Goal: Transaction & Acquisition: Purchase product/service

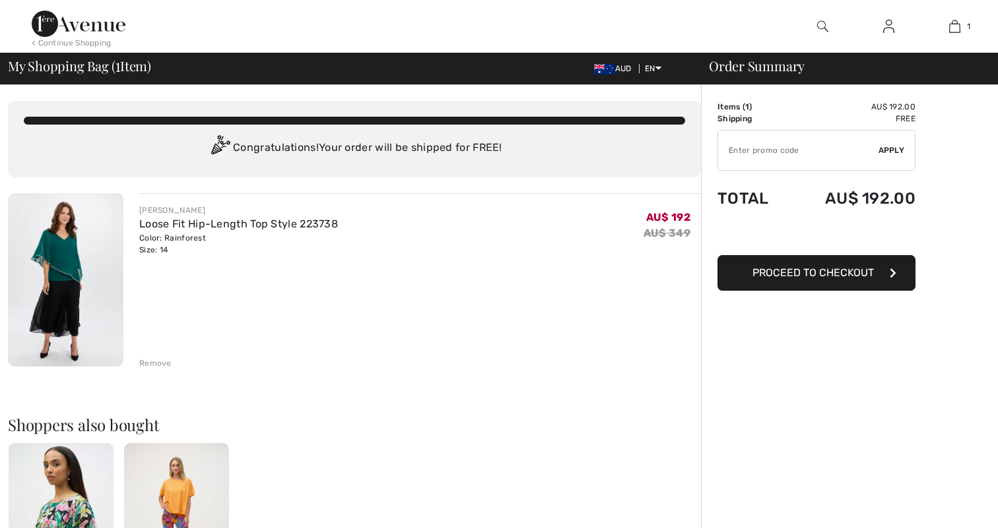
click at [808, 284] on button "Proceed to Checkout" at bounding box center [816, 273] width 198 height 36
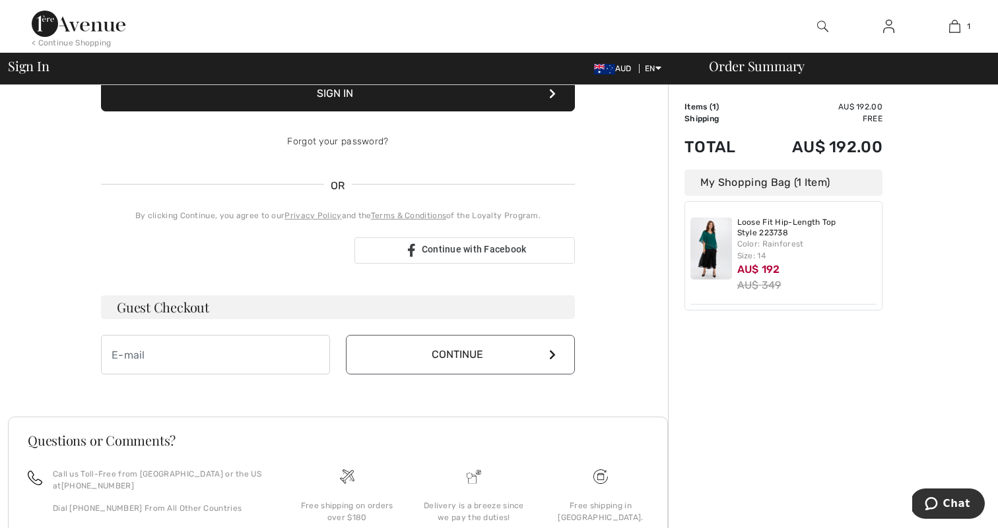
scroll to position [205, 0]
click at [296, 312] on h3 "Guest Checkout" at bounding box center [338, 307] width 474 height 24
click at [375, 356] on button "Continue" at bounding box center [460, 355] width 229 height 40
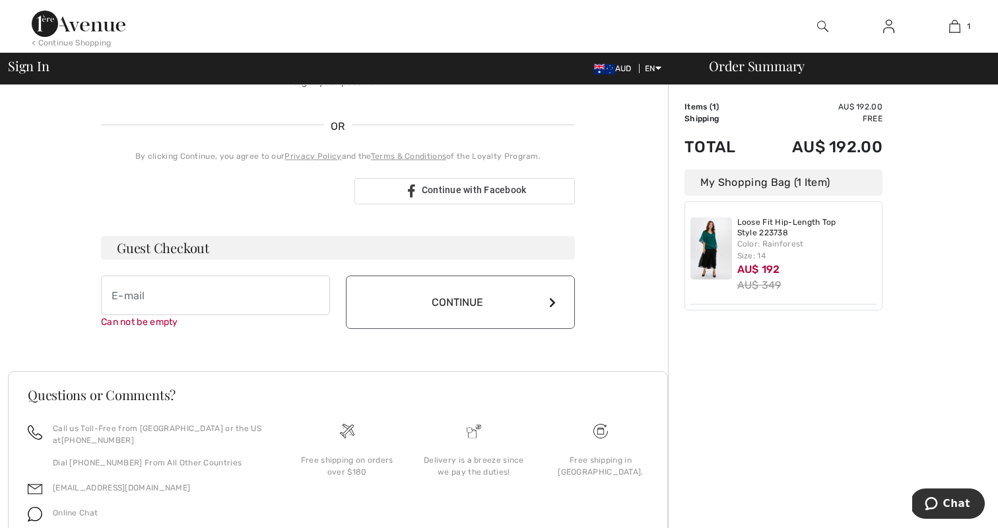
scroll to position [326, 0]
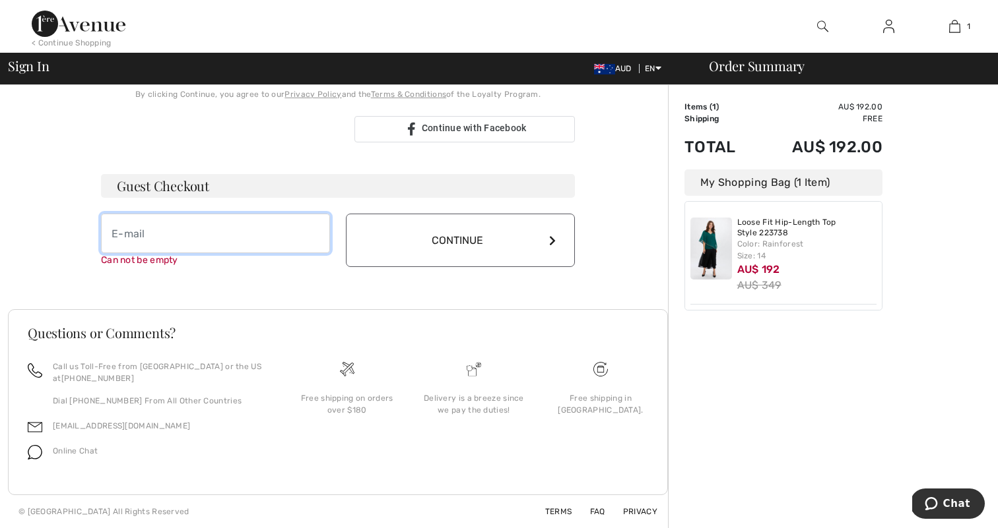
click at [253, 234] on input "email" at bounding box center [215, 234] width 229 height 40
type input "Orna@meriton.com.au"
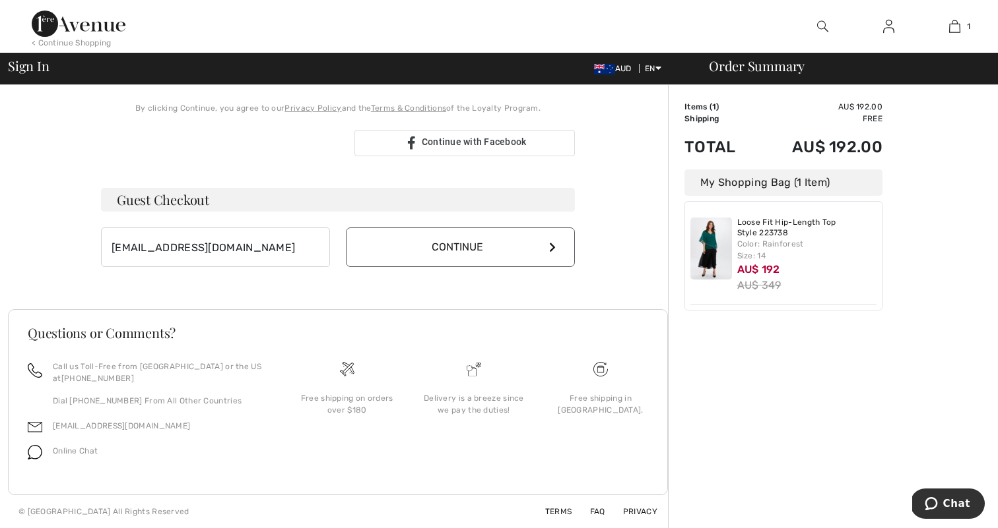
scroll to position [312, 0]
click at [367, 248] on button "Continue" at bounding box center [460, 248] width 229 height 40
click at [440, 252] on button "Continue" at bounding box center [460, 248] width 229 height 40
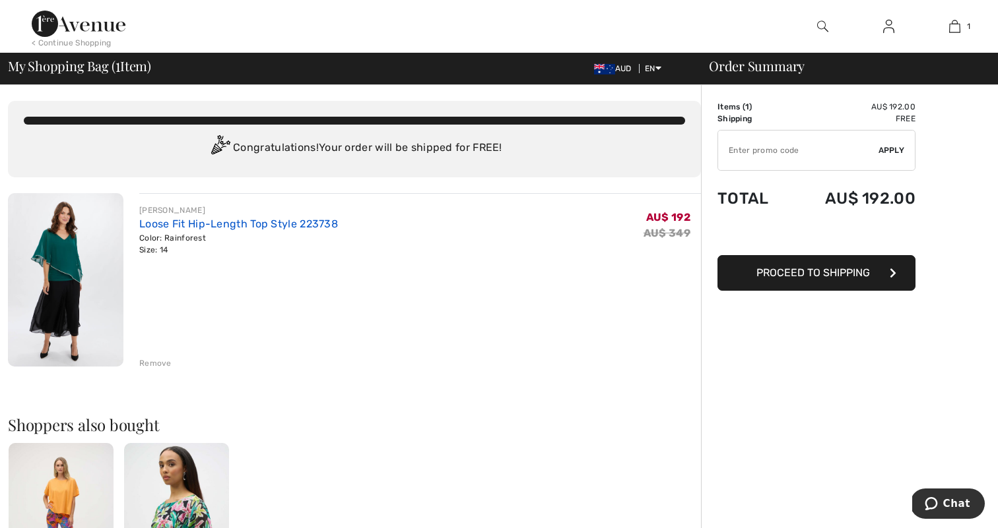
click at [159, 228] on link "Loose Fit Hip-Length Top Style 223738" at bounding box center [238, 224] width 199 height 13
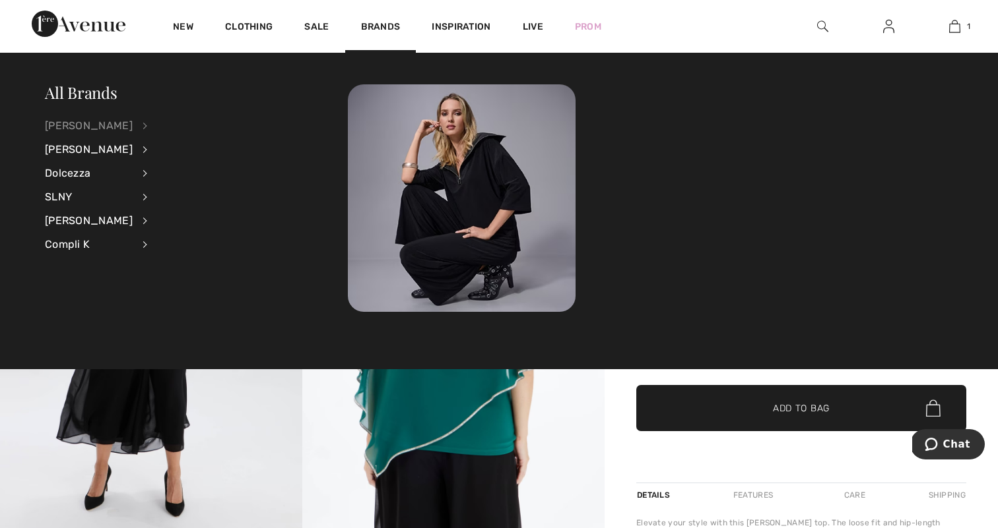
click at [109, 123] on div "[PERSON_NAME]" at bounding box center [89, 126] width 88 height 24
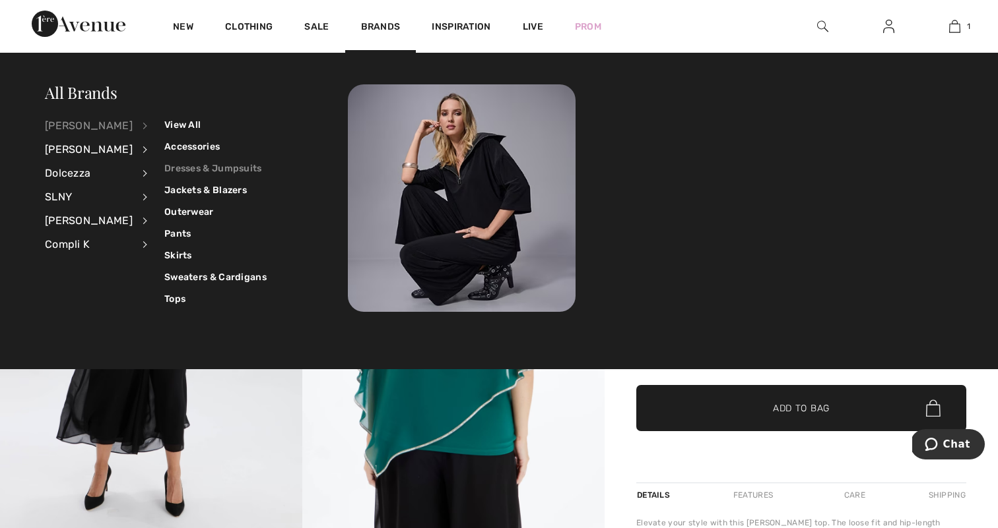
click at [164, 170] on link "Dresses & Jumpsuits" at bounding box center [215, 169] width 102 height 22
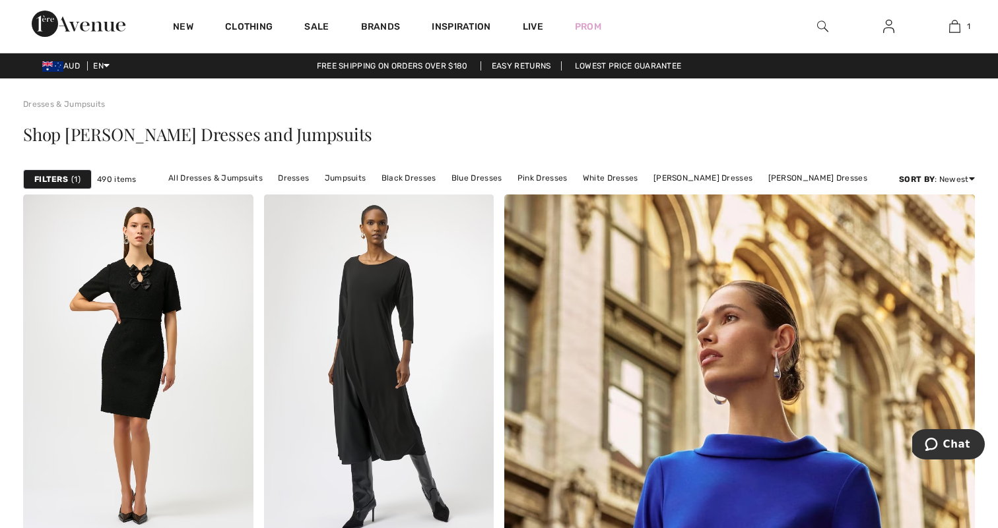
click at [61, 178] on strong "Filters" at bounding box center [51, 180] width 34 height 12
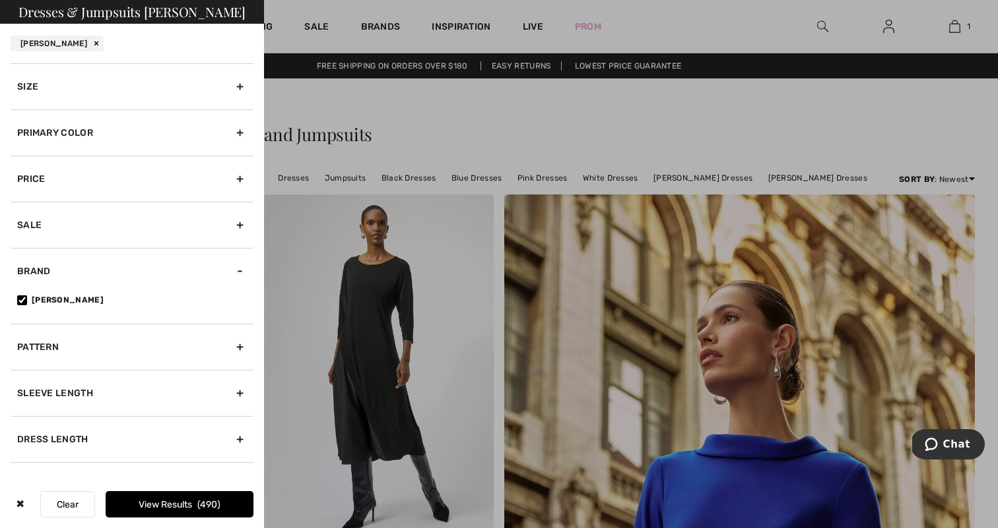
click at [156, 92] on div "Size" at bounding box center [132, 86] width 243 height 46
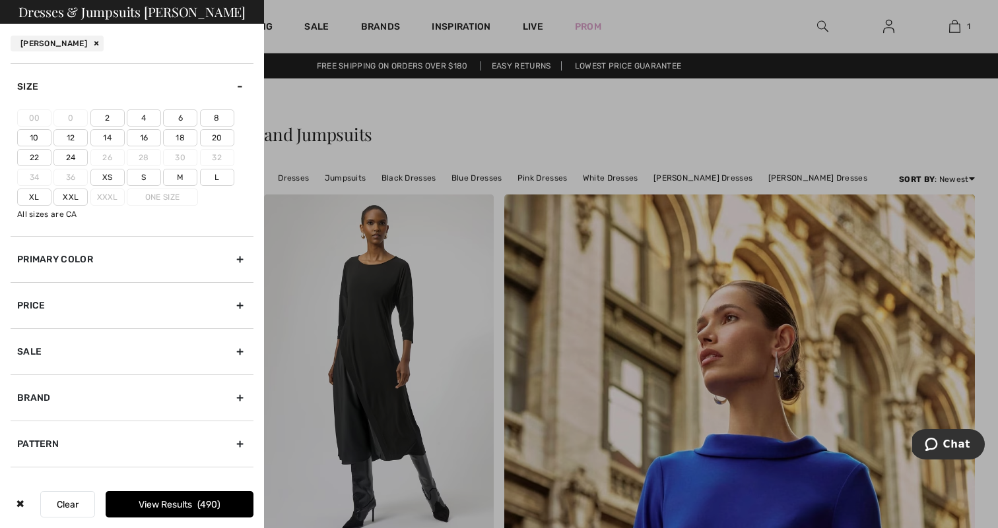
click at [104, 133] on label "14" at bounding box center [107, 137] width 34 height 17
click at [0, 0] on input"] "14" at bounding box center [0, 0] width 0 height 0
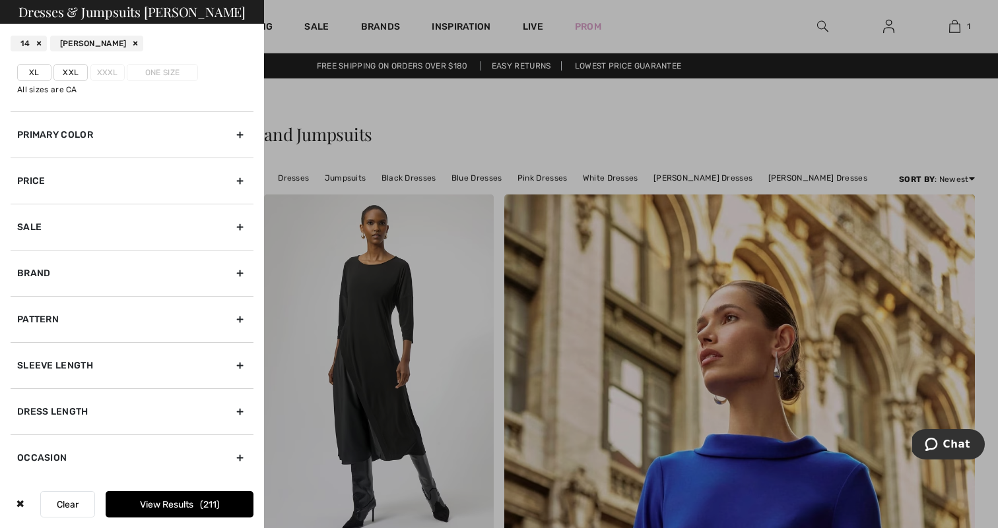
scroll to position [120, 0]
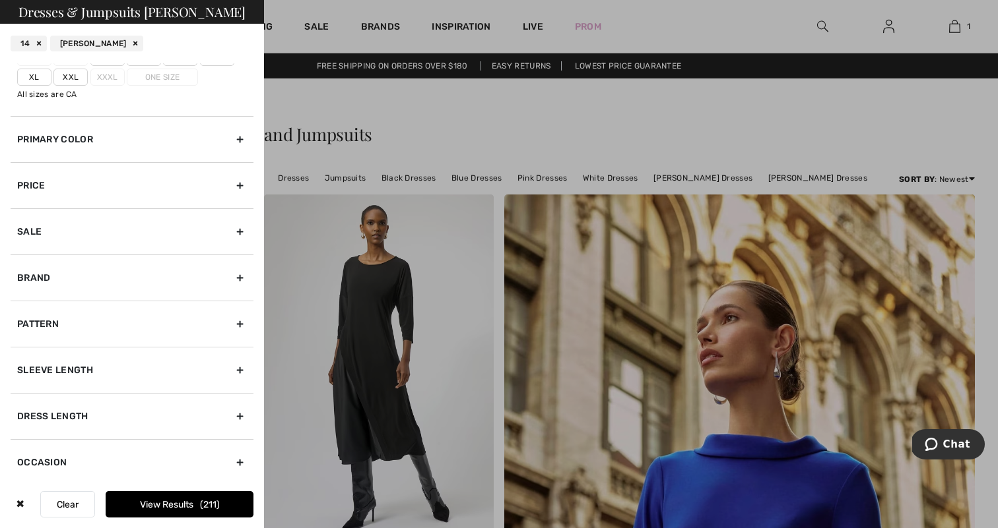
click at [190, 507] on button "View Results 211" at bounding box center [180, 505] width 148 height 26
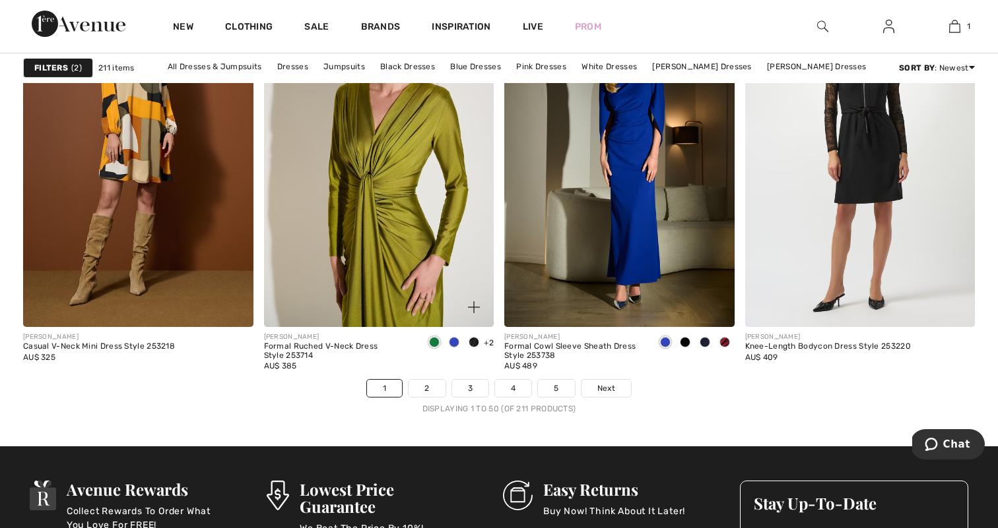
scroll to position [6034, 0]
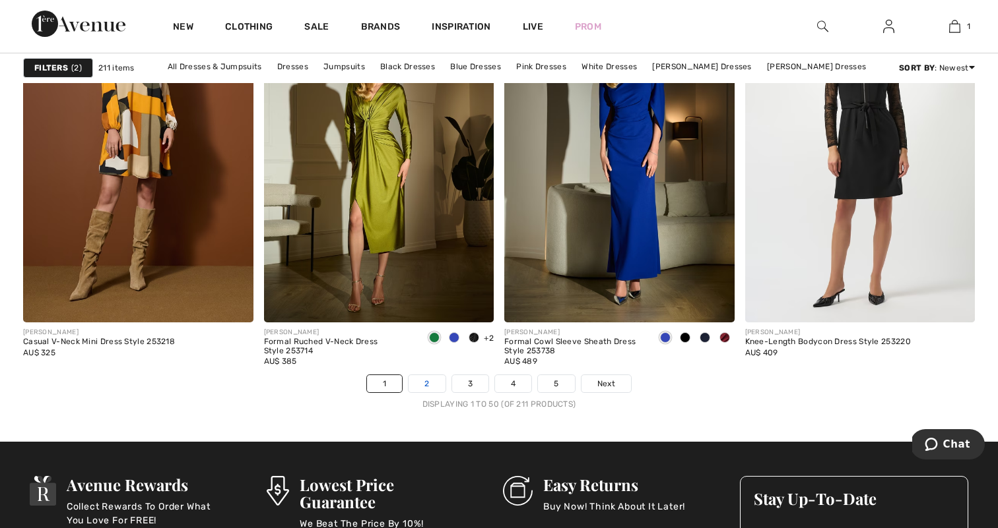
click at [420, 385] on link "2" at bounding box center [426, 383] width 36 height 17
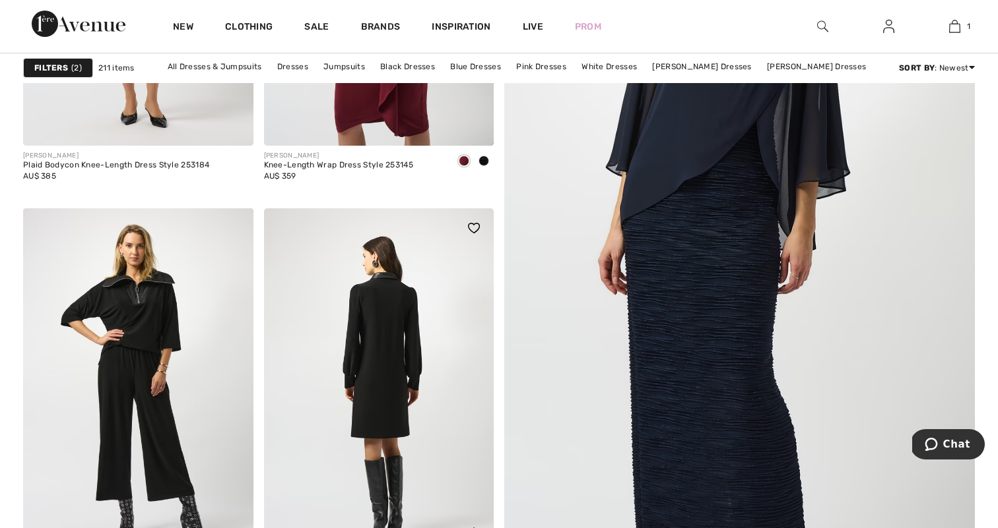
scroll to position [404, 0]
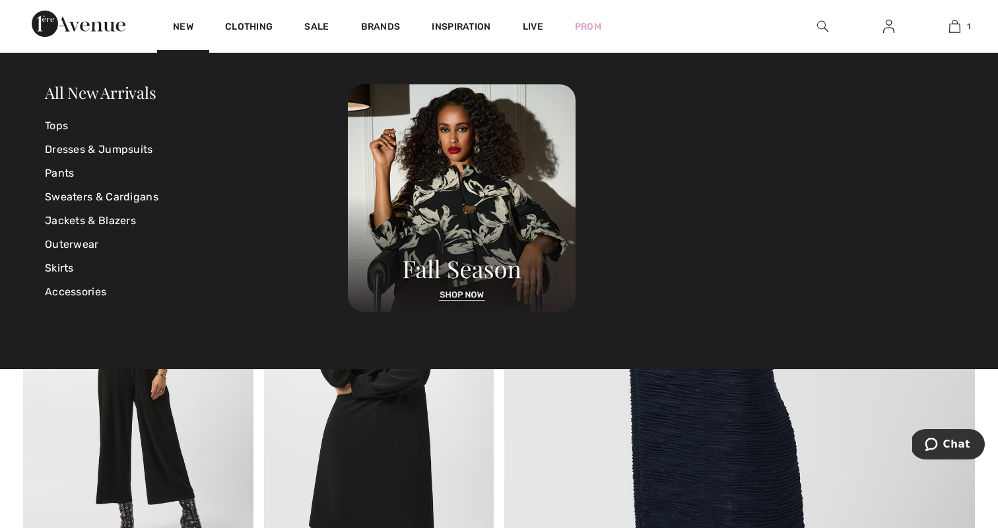
click at [102, 30] on img at bounding box center [79, 24] width 94 height 26
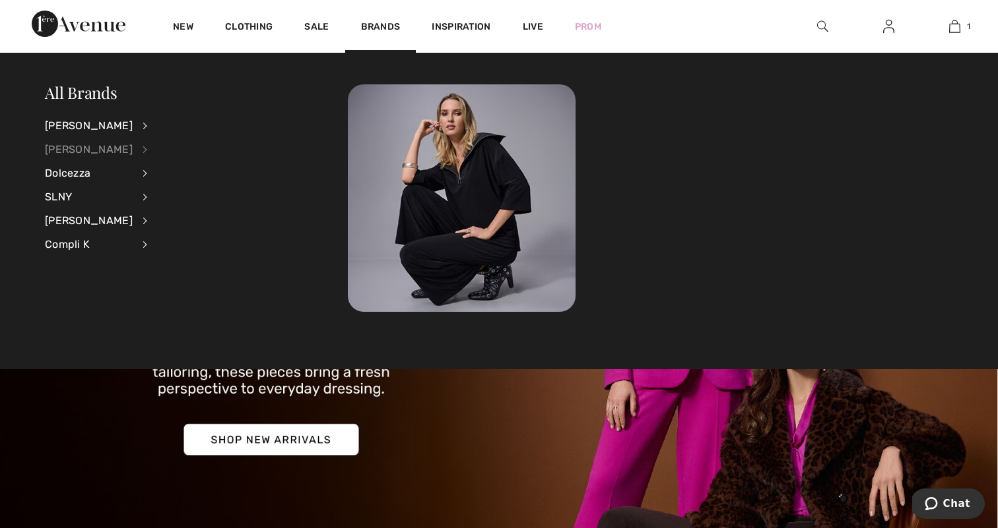
click at [96, 147] on div "[PERSON_NAME]" at bounding box center [89, 150] width 88 height 24
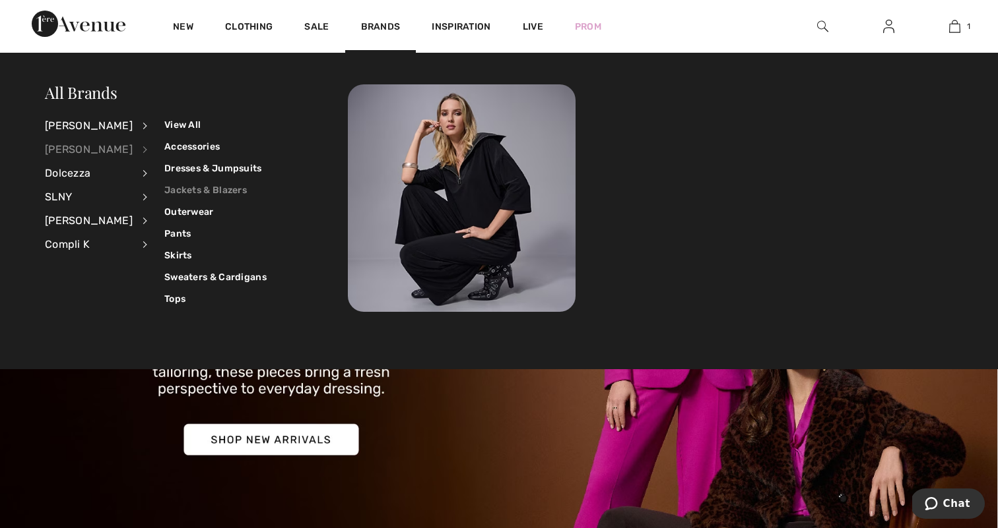
click at [181, 190] on link "Jackets & Blazers" at bounding box center [215, 190] width 102 height 22
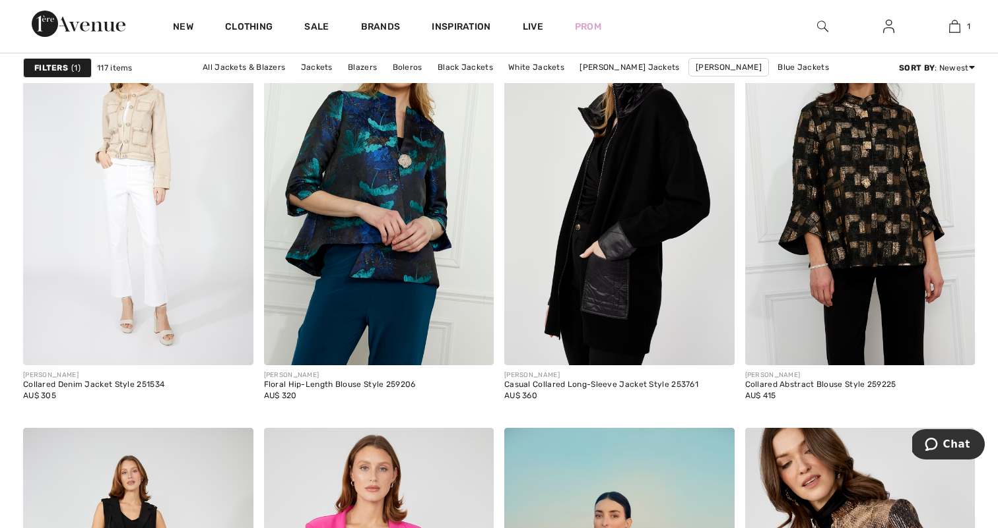
scroll to position [5571, 0]
